Goal: Task Accomplishment & Management: Manage account settings

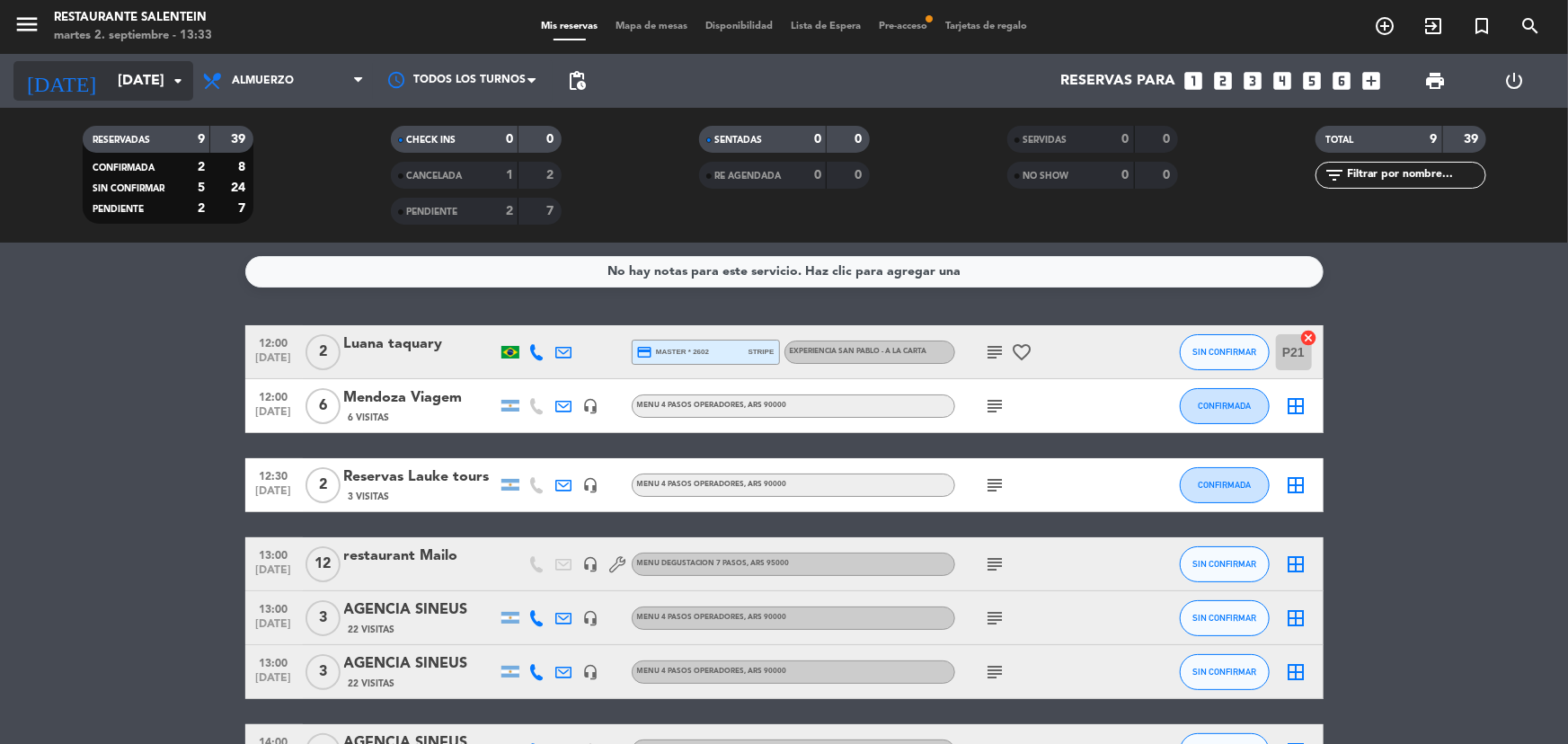
click at [109, 64] on input "[DATE]" at bounding box center [204, 81] width 190 height 35
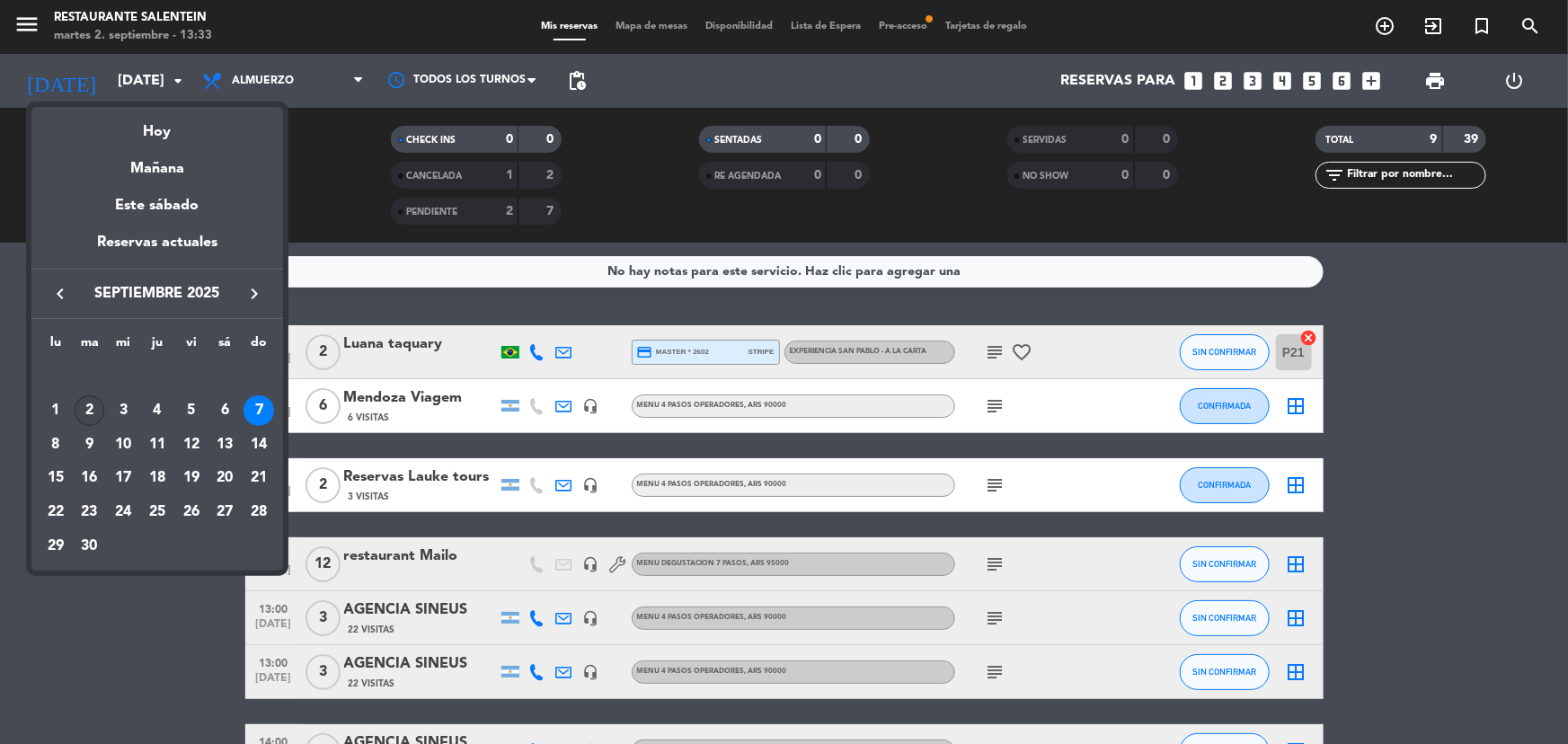
click at [95, 413] on div "2" at bounding box center [90, 411] width 30 height 30
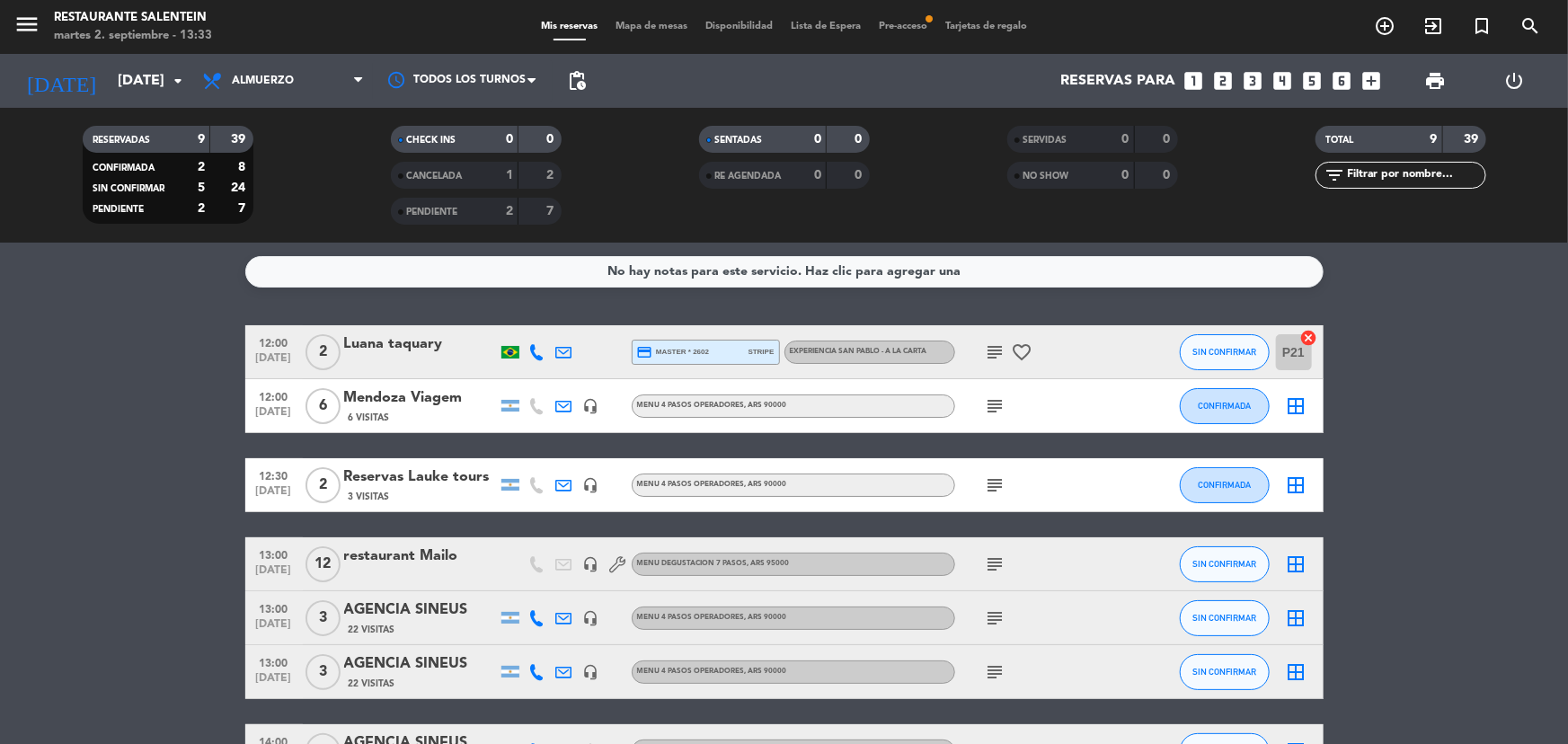
type input "[DATE]"
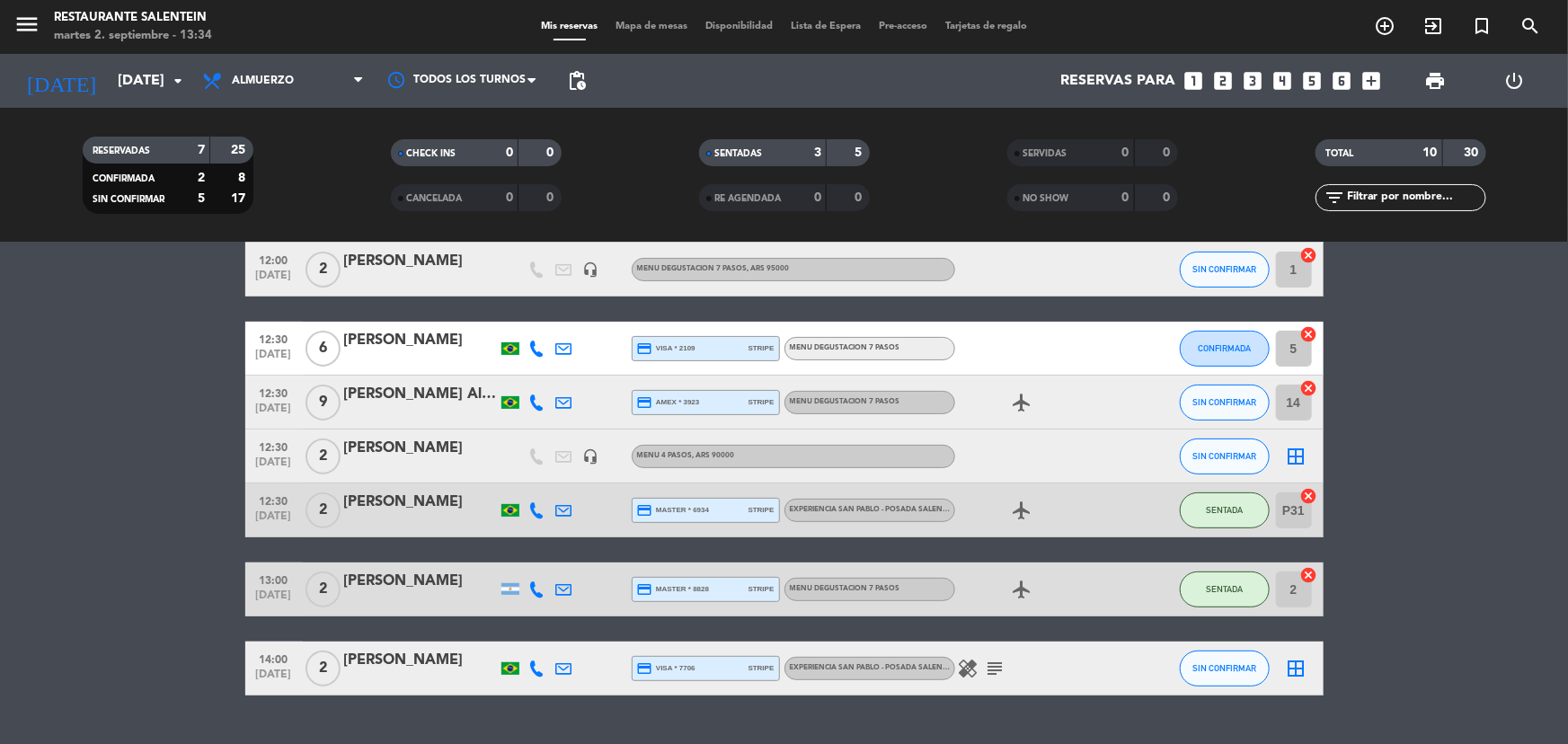
scroll to position [286, 0]
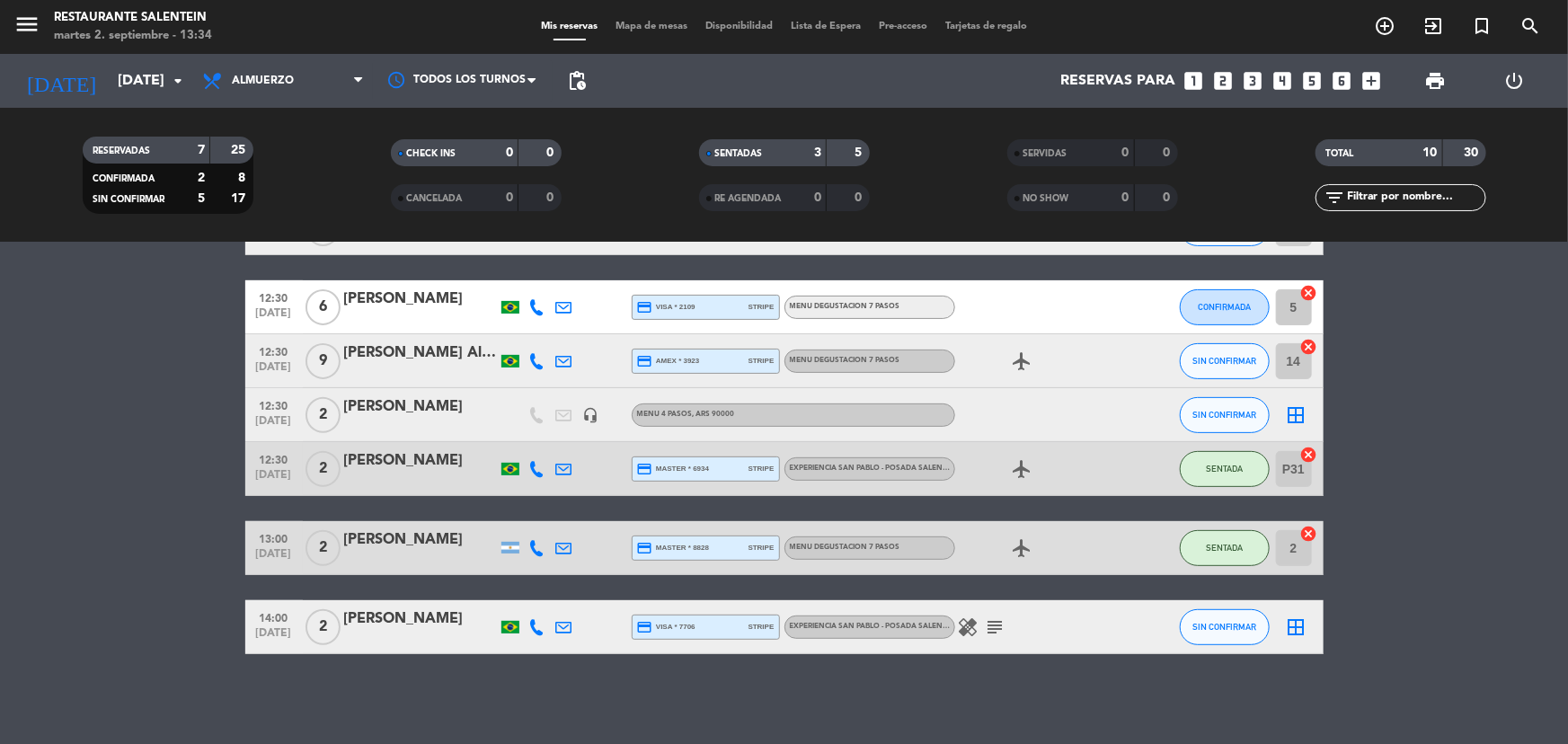
click at [270, 633] on span "[DATE]" at bounding box center [273, 638] width 45 height 21
click at [988, 634] on icon "subject" at bounding box center [995, 627] width 22 height 22
click at [968, 623] on icon "healing" at bounding box center [968, 627] width 22 height 22
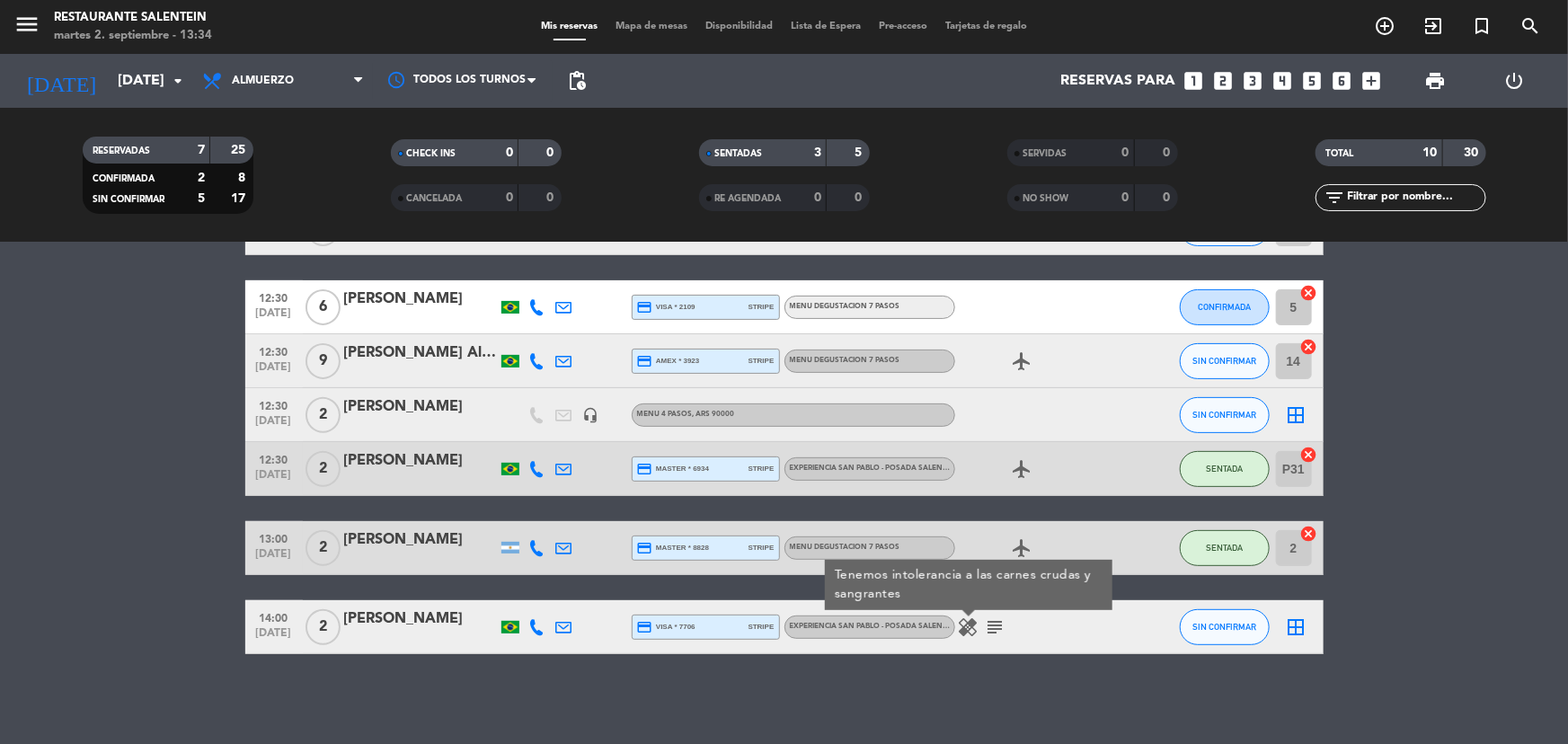
click at [1301, 626] on icon "border_all" at bounding box center [1297, 627] width 22 height 22
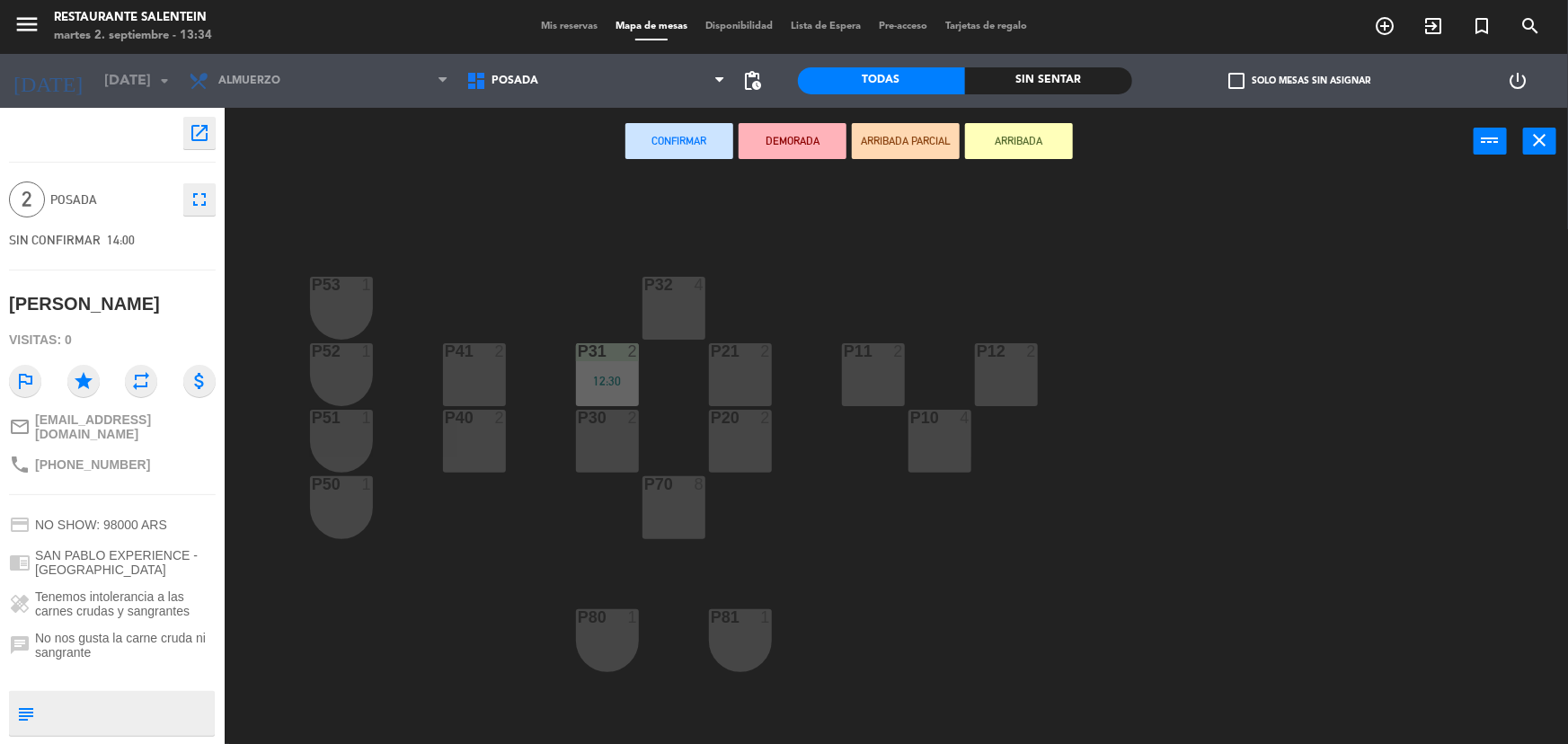
click at [679, 502] on div "P70 8" at bounding box center [673, 508] width 63 height 63
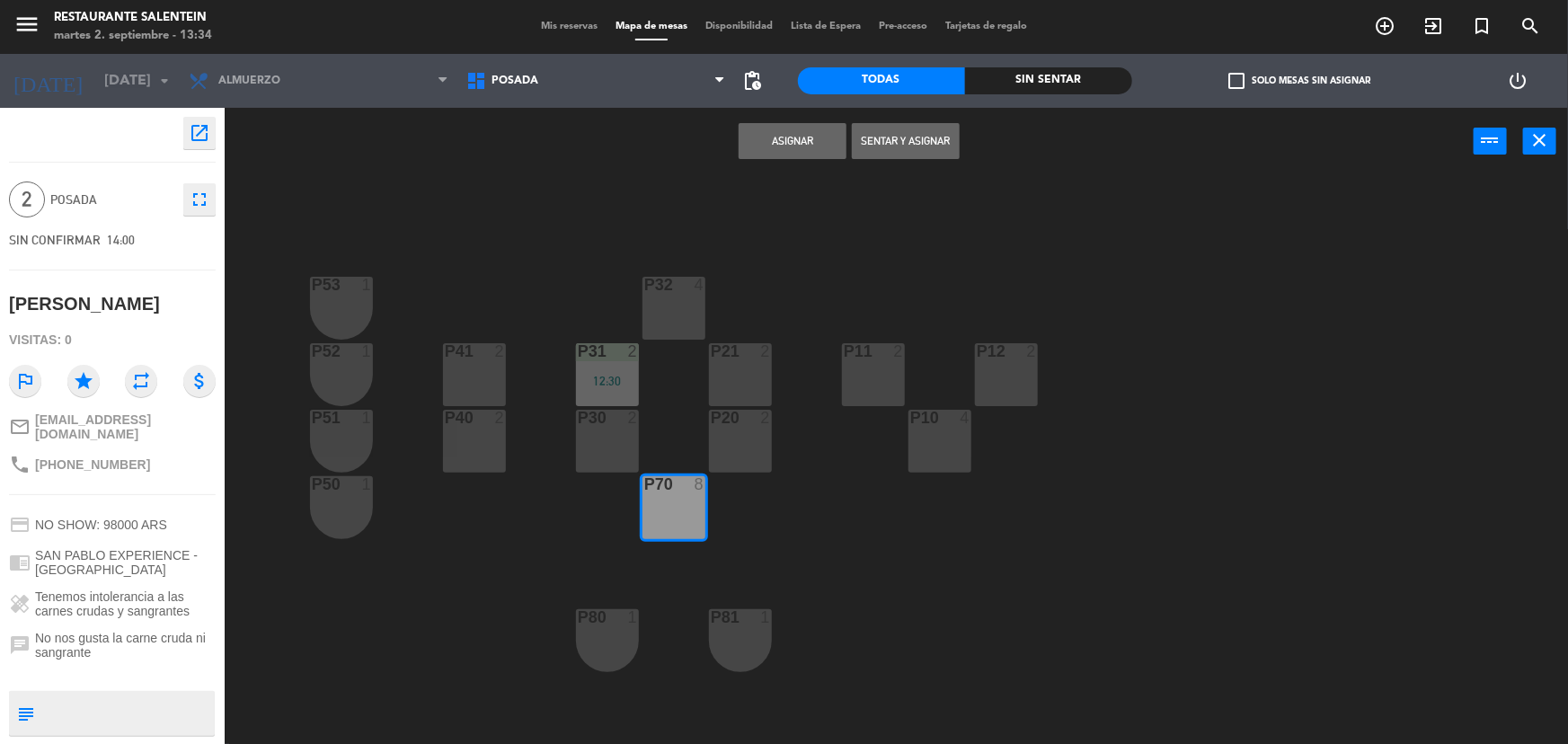
click at [774, 135] on button "Asignar" at bounding box center [793, 141] width 108 height 36
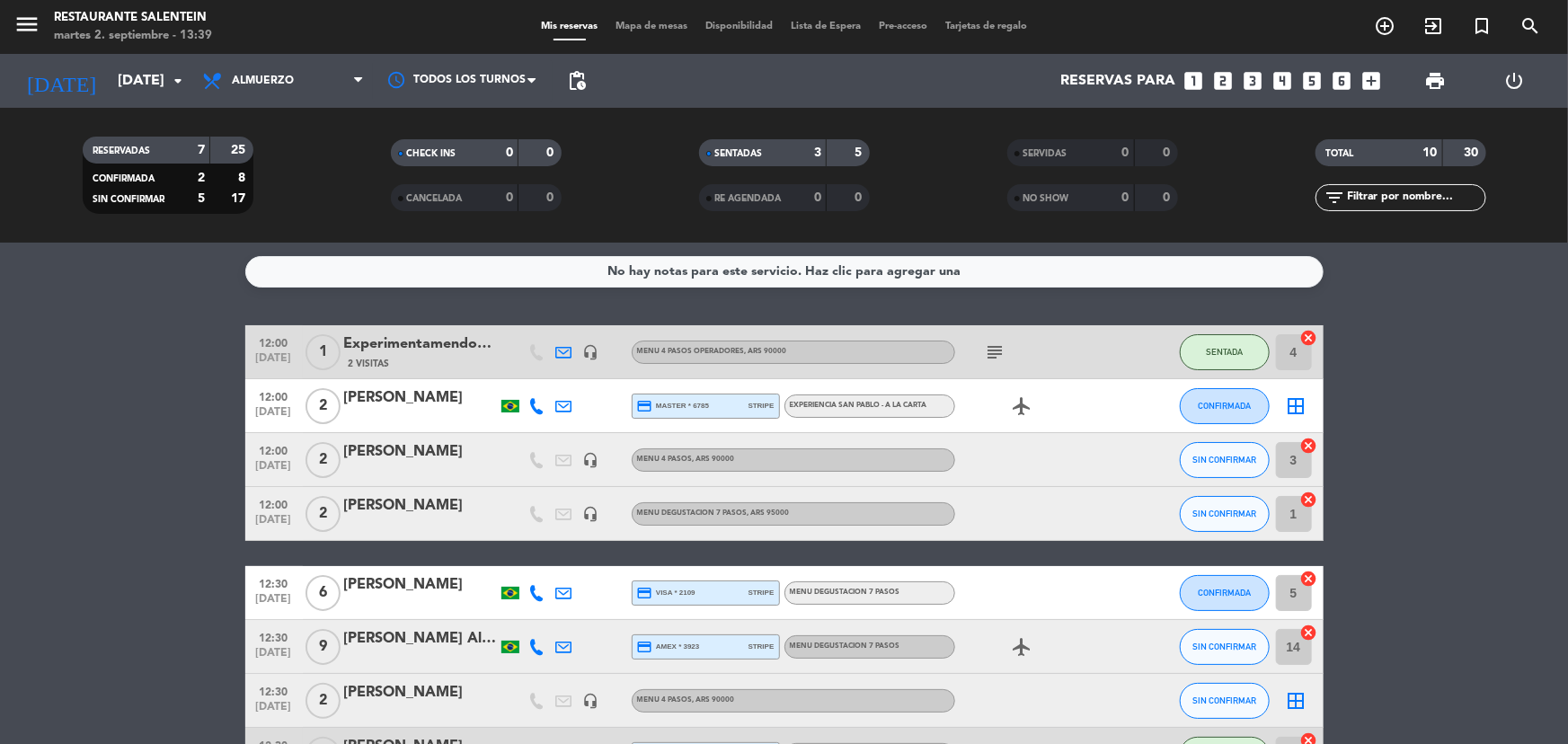
click at [944, 549] on div "12:00 [DATE] 1 Experimentamendozatour 2 Visitas headset_mic Menu 4 pasos operad…" at bounding box center [784, 633] width 1079 height 615
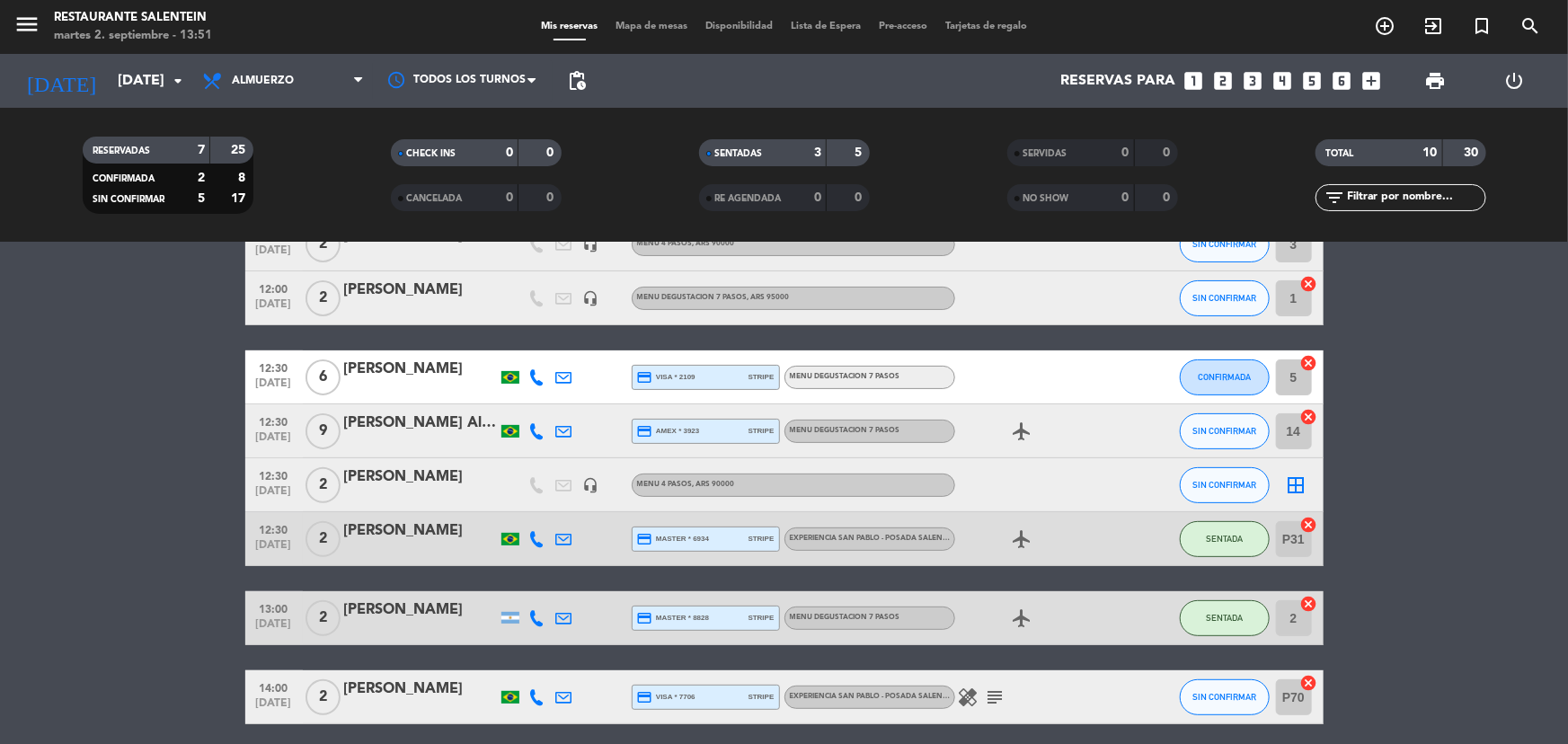
scroll to position [245, 0]
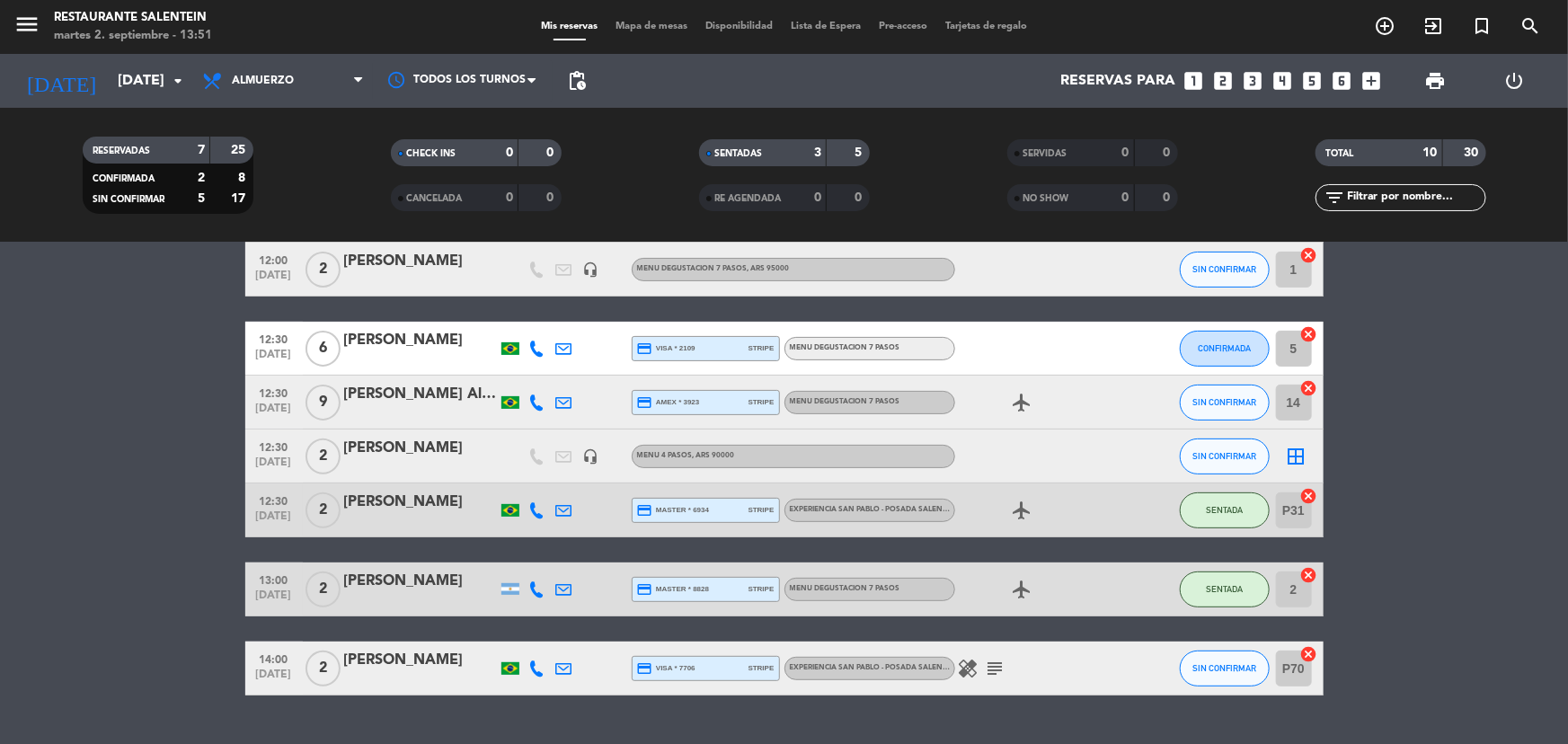
click at [962, 672] on icon "healing" at bounding box center [968, 669] width 22 height 22
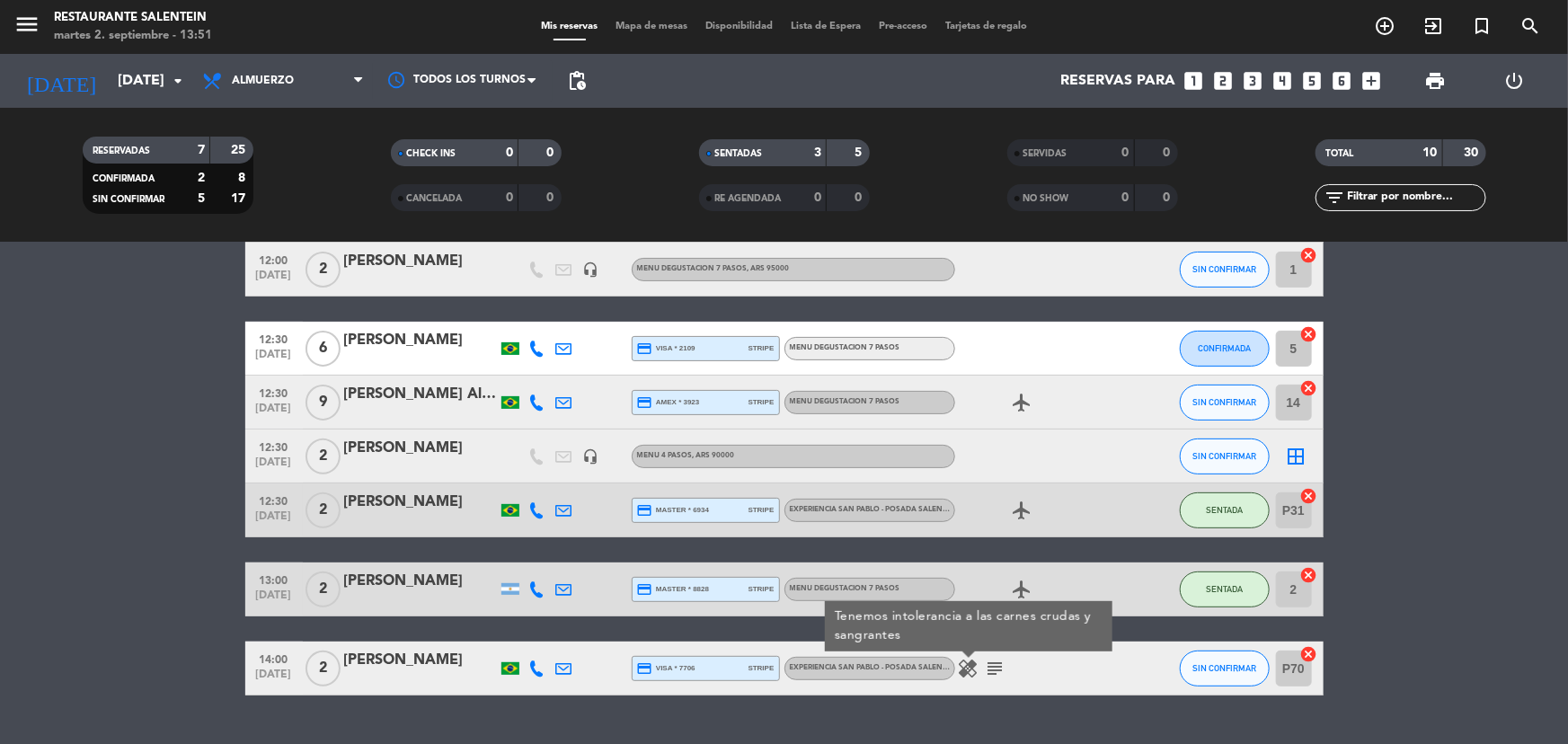
click at [995, 662] on icon "subject" at bounding box center [995, 669] width 22 height 22
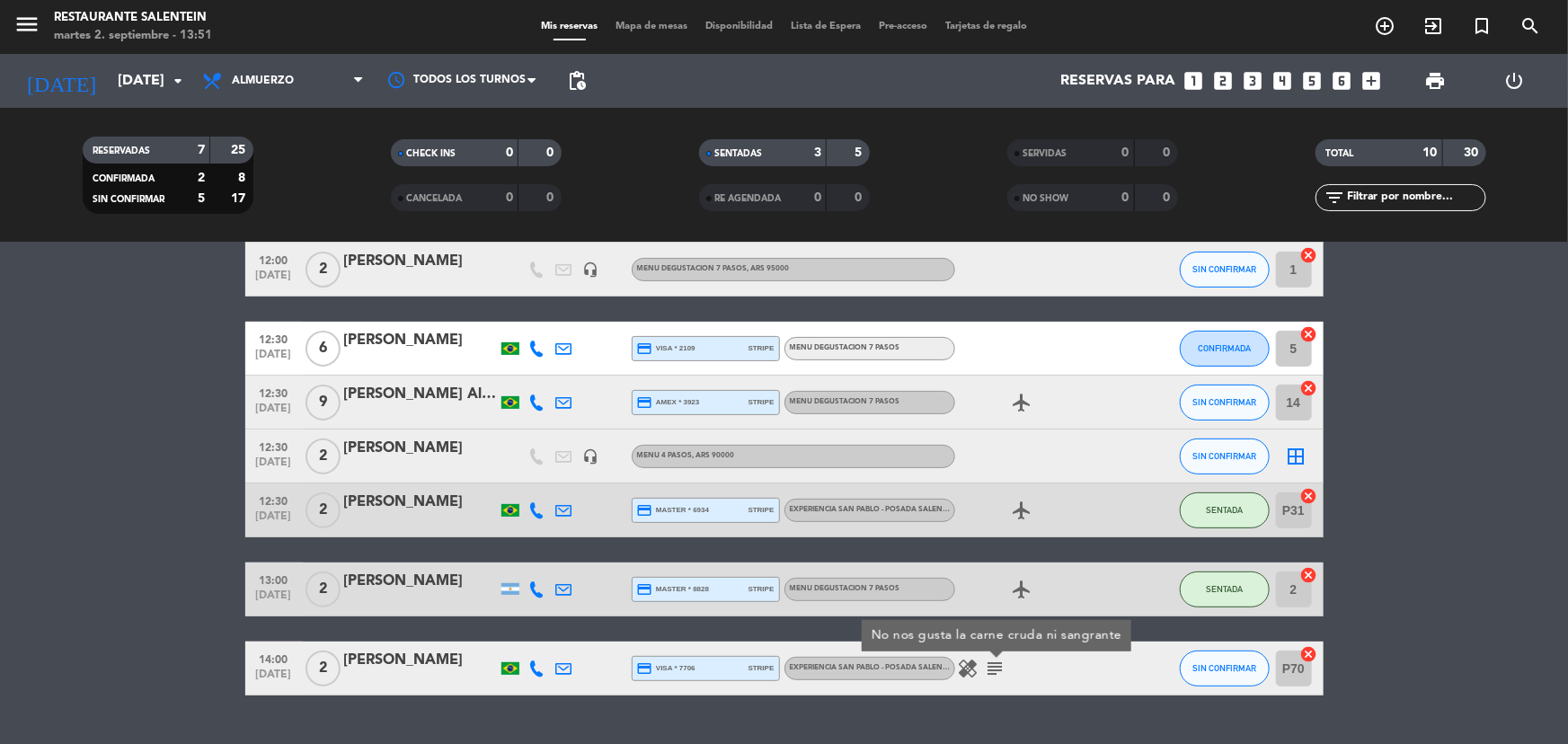
click at [1024, 593] on icon "airplanemode_active" at bounding box center [1023, 589] width 22 height 22
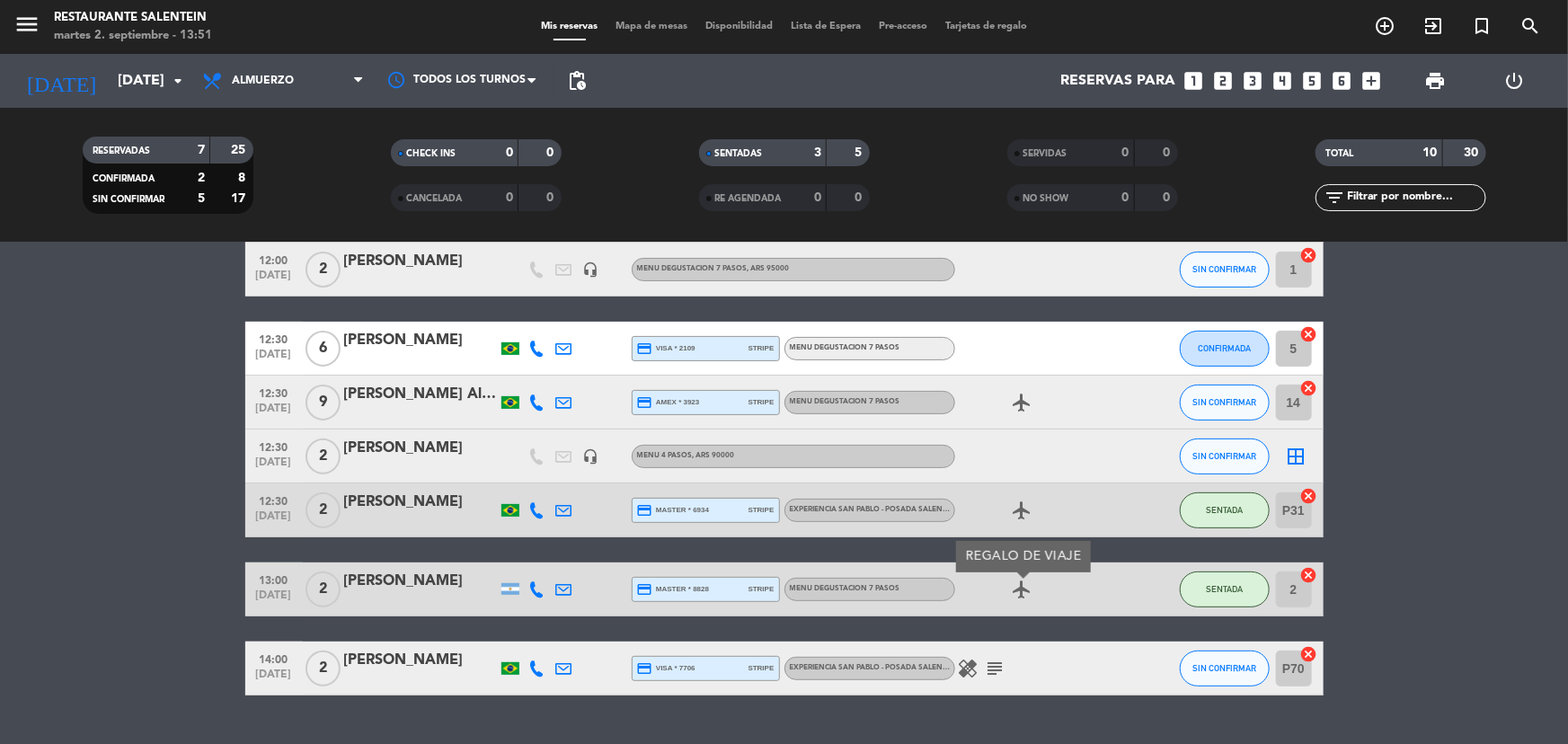
click at [1019, 404] on icon "airplanemode_active" at bounding box center [1023, 402] width 22 height 22
click at [1012, 510] on icon "airplanemode_active" at bounding box center [1023, 511] width 22 height 22
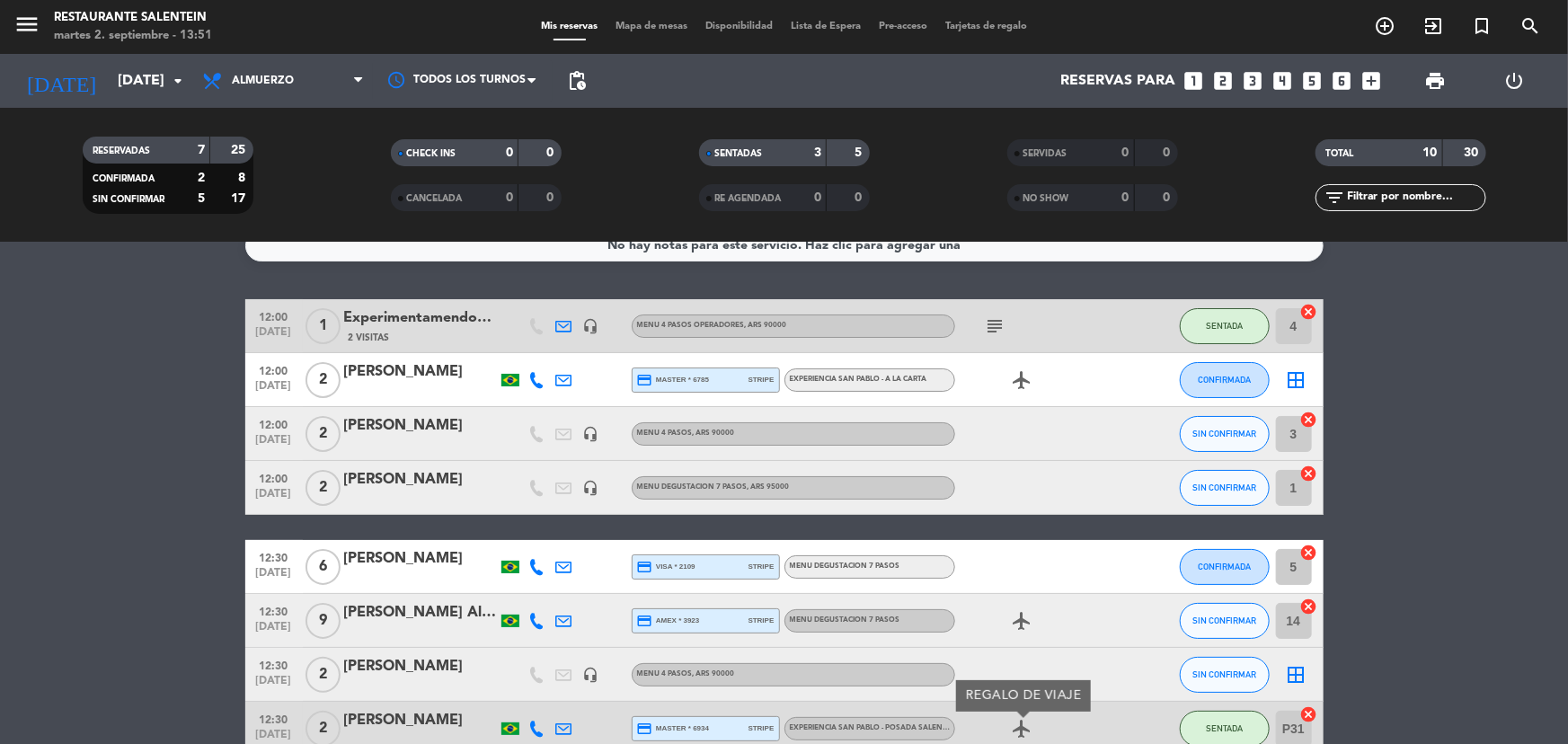
scroll to position [0, 0]
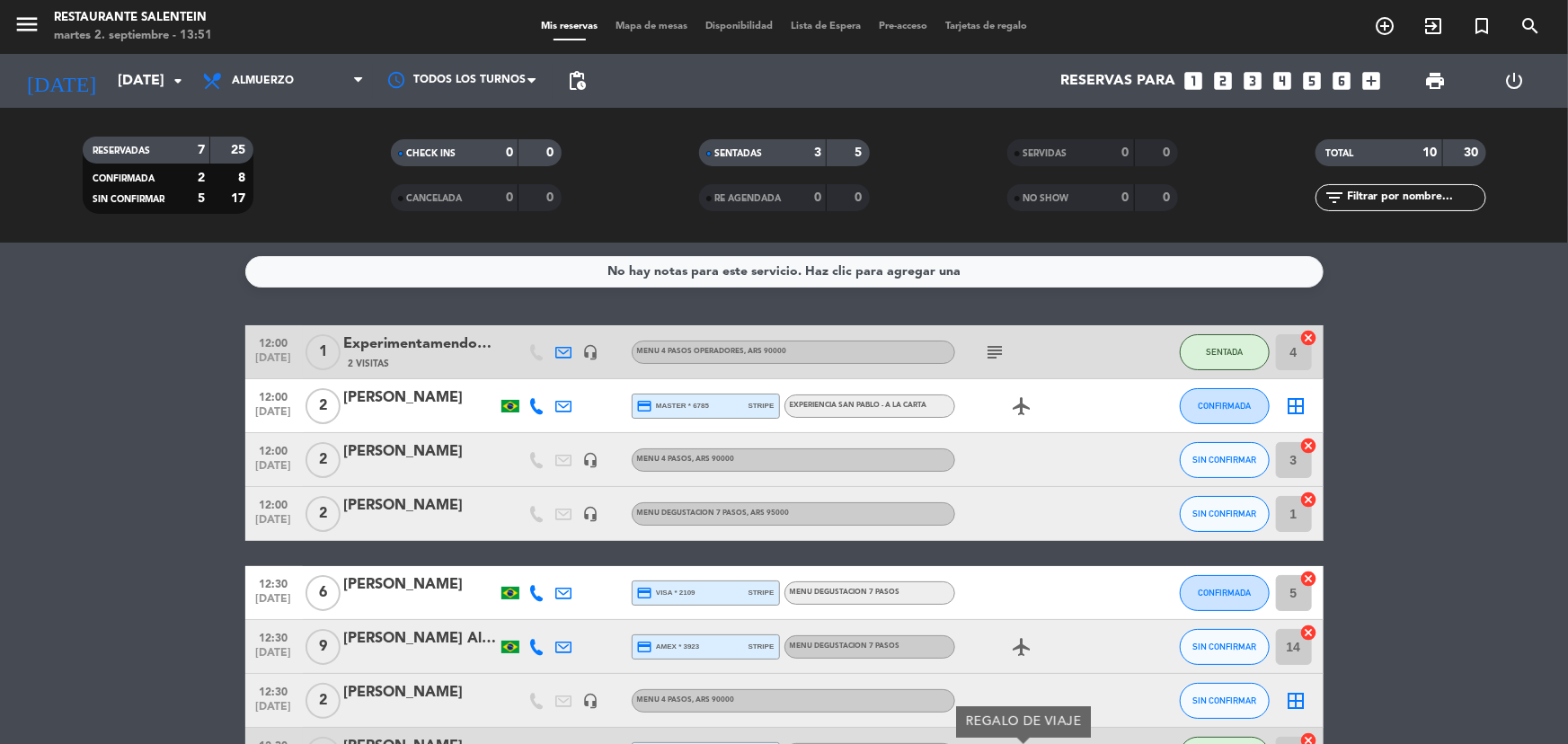
click at [1018, 406] on icon "airplanemode_active" at bounding box center [1023, 406] width 22 height 22
click at [171, 647] on bookings-row "12:00 [DATE] 1 Experimentamendozatour 2 Visitas headset_mic Menu 4 pasos operad…" at bounding box center [784, 633] width 1568 height 615
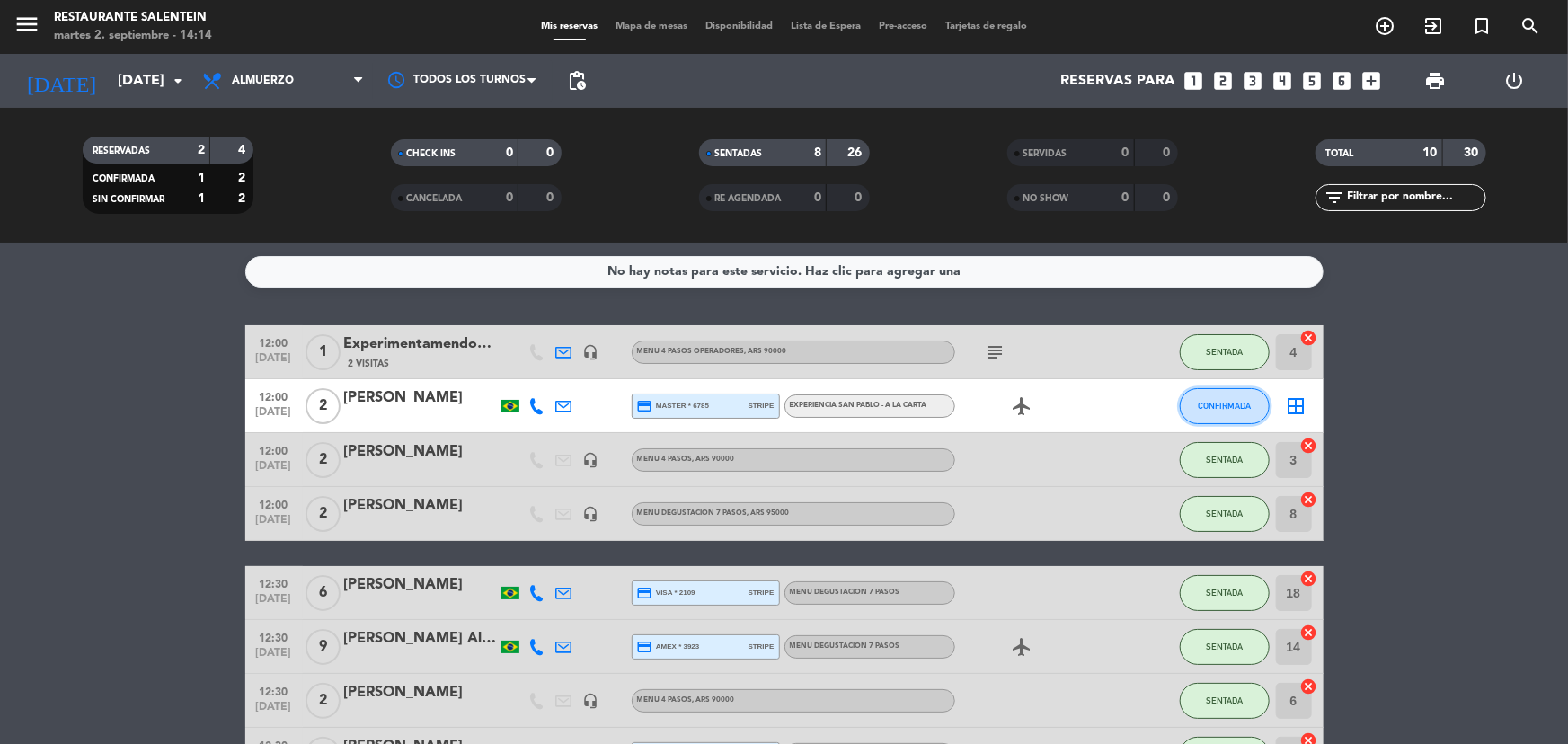
click at [1227, 397] on button "CONFIRMADA" at bounding box center [1225, 406] width 90 height 36
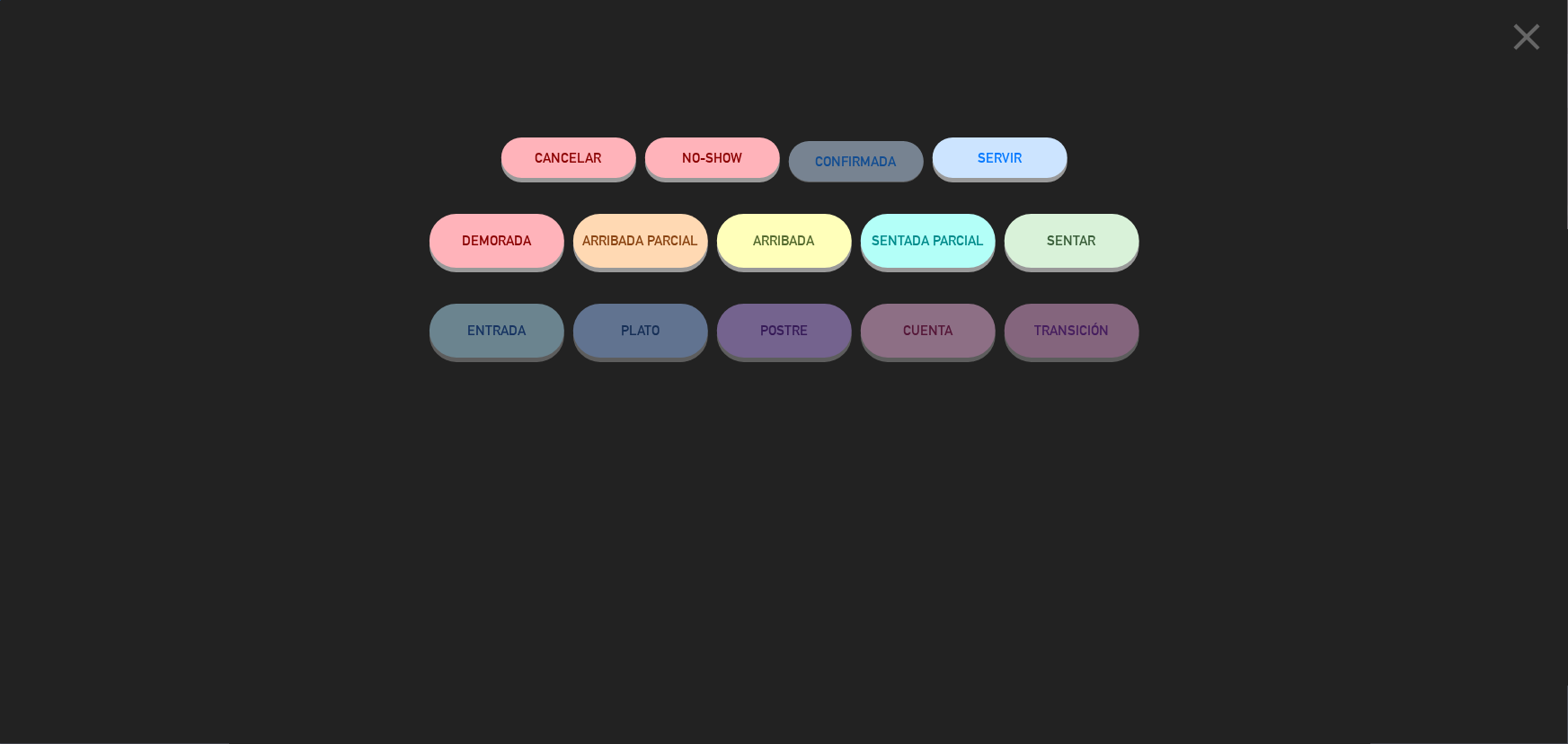
click at [678, 149] on button "NO-SHOW" at bounding box center [712, 158] width 135 height 41
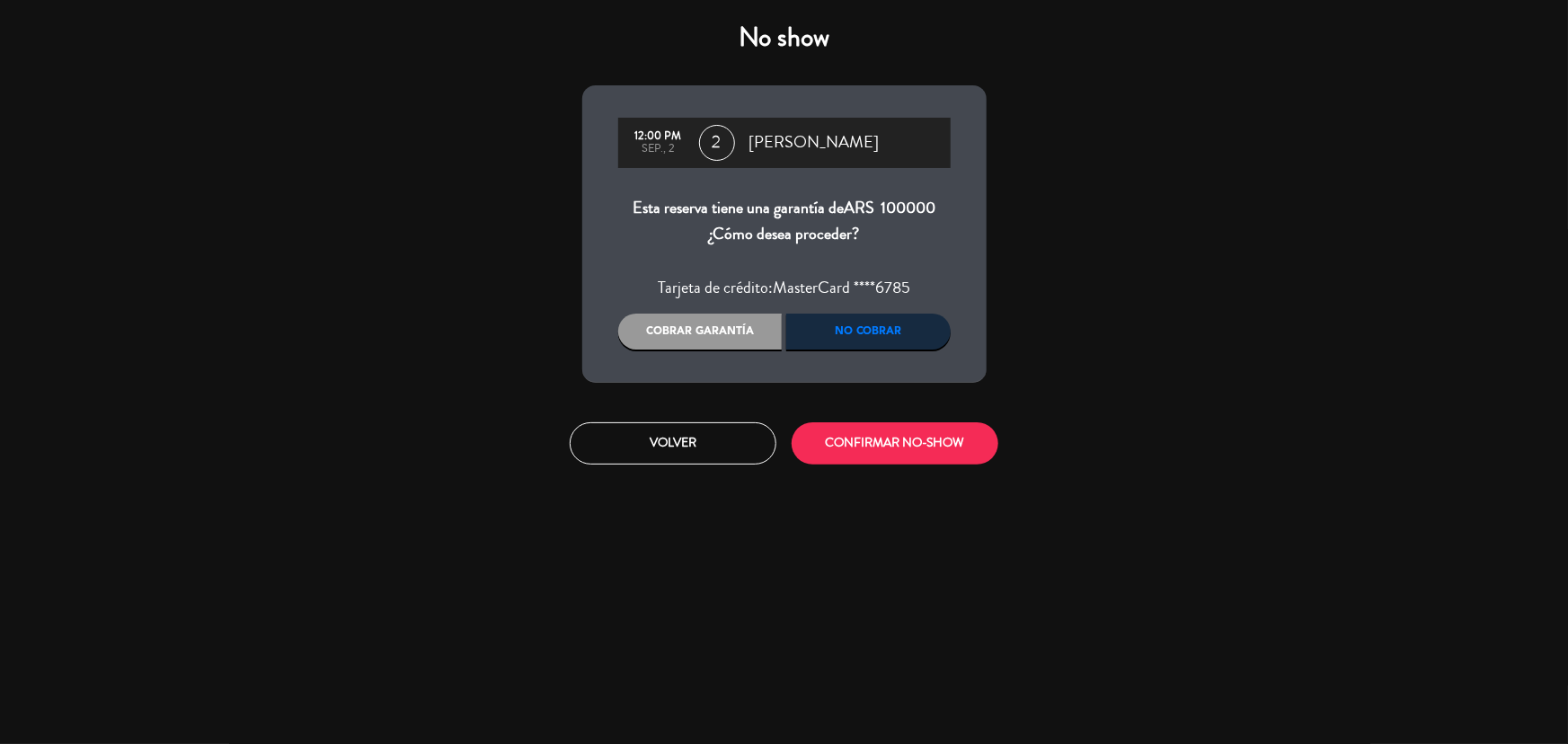
click at [710, 333] on div "Cobrar garantía" at bounding box center [700, 332] width 164 height 36
click at [701, 324] on div "Cobrar garantía" at bounding box center [700, 332] width 164 height 36
click at [908, 454] on button "CONFIRMAR NO-SHOW" at bounding box center [895, 443] width 207 height 43
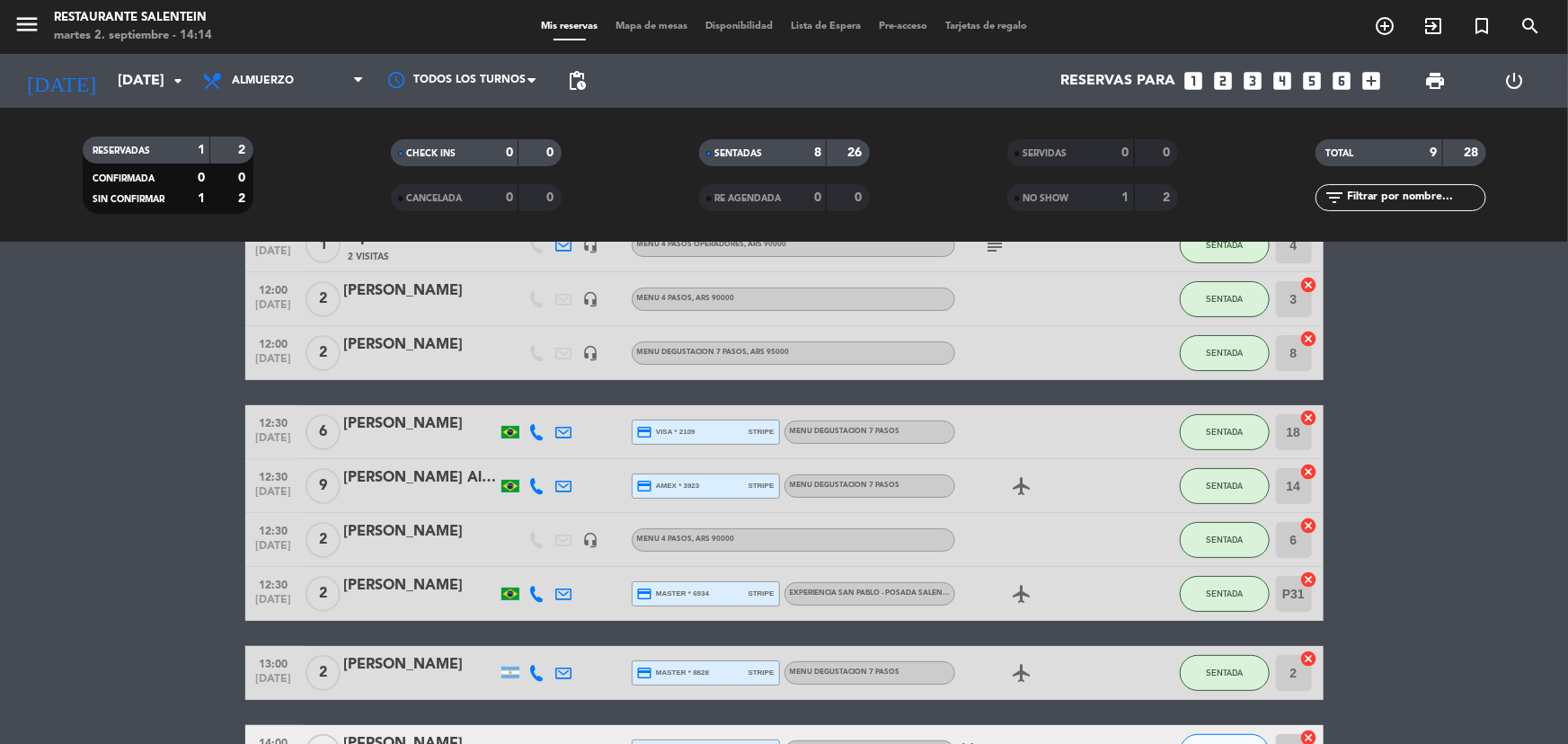
scroll to position [232, 0]
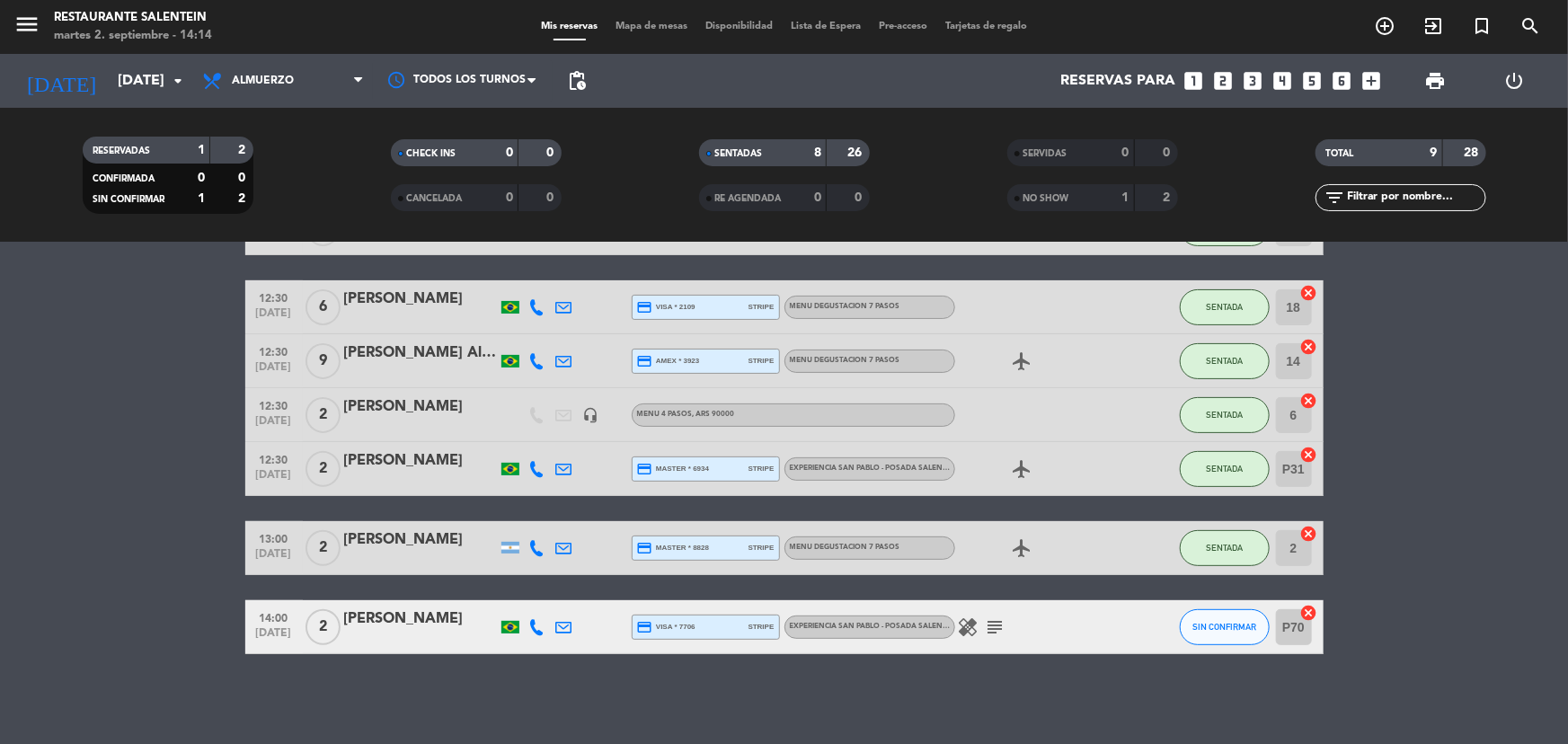
click at [993, 624] on icon "subject" at bounding box center [995, 627] width 22 height 22
